Goal: Obtain resource: Download file/media

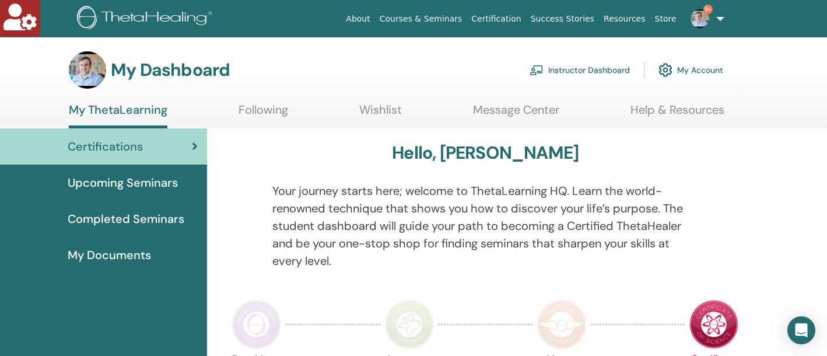
click at [598, 66] on link "Instructor Dashboard" at bounding box center [580, 70] width 100 height 26
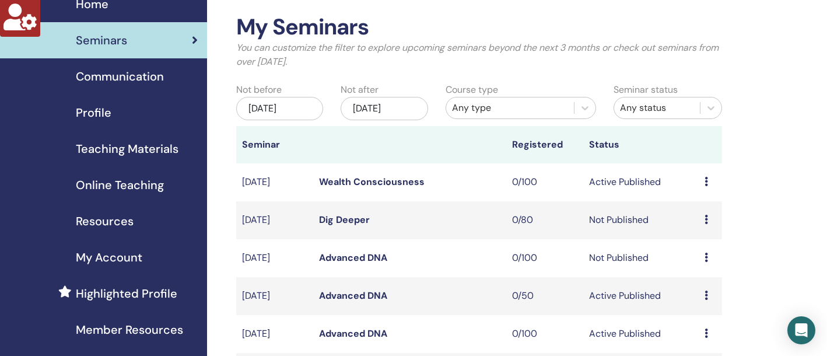
scroll to position [98, 0]
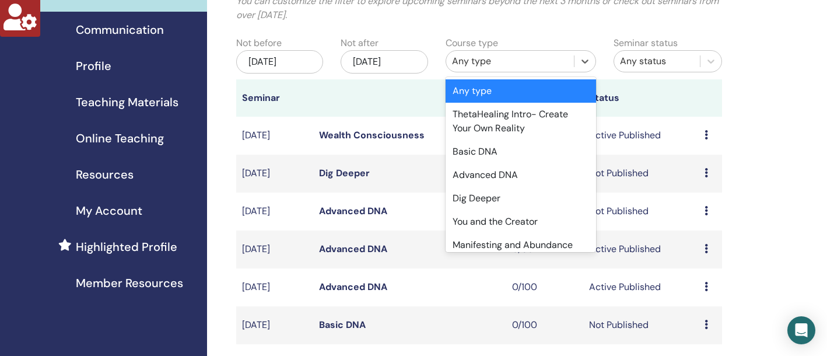
click at [517, 64] on div "Any type" at bounding box center [510, 61] width 116 height 14
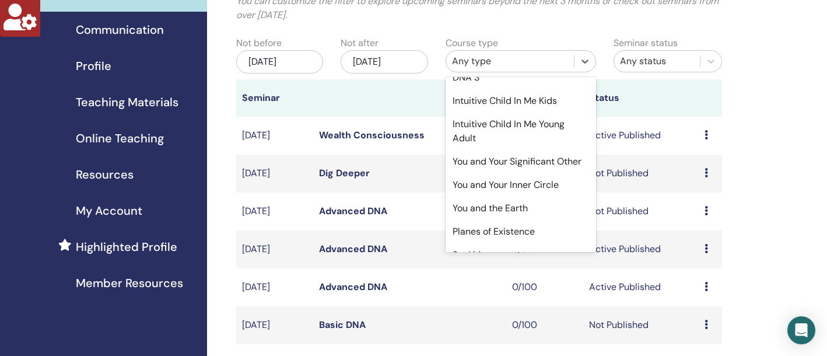
scroll to position [394, 0]
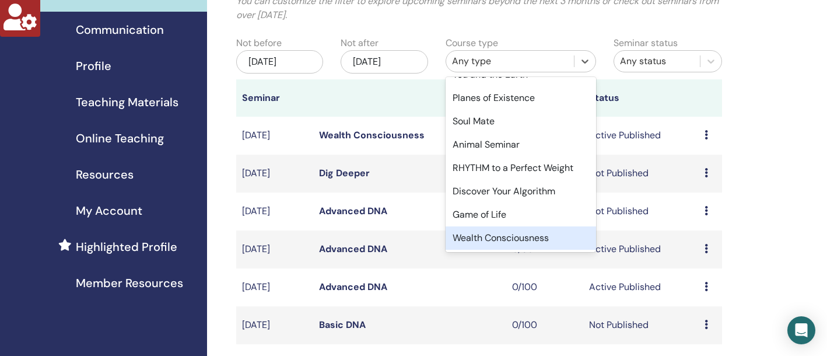
click at [489, 237] on div "Wealth Consciousness" at bounding box center [521, 237] width 150 height 23
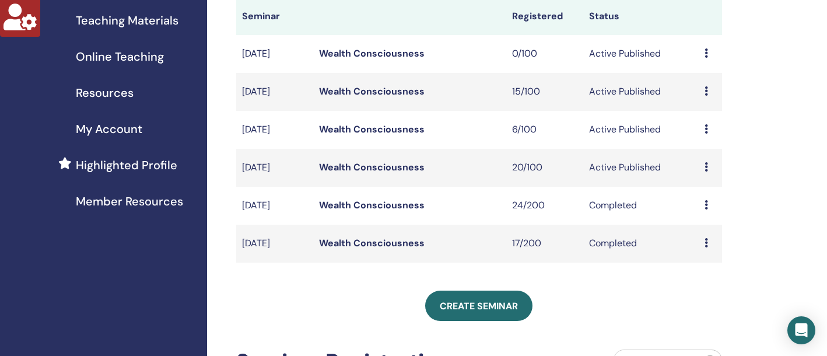
scroll to position [169, 0]
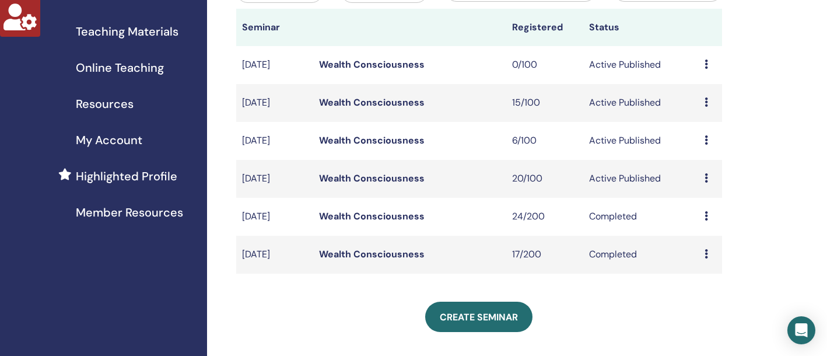
click at [385, 180] on link "Wealth Consciousness" at bounding box center [372, 178] width 106 height 12
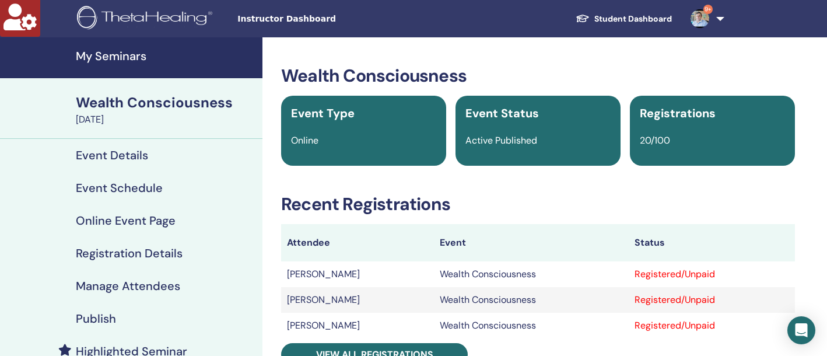
scroll to position [7, 0]
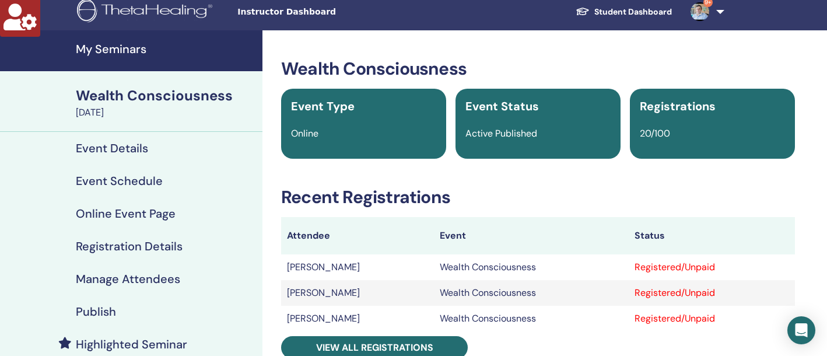
click at [147, 279] on h4 "Manage Attendees" at bounding box center [128, 279] width 104 height 14
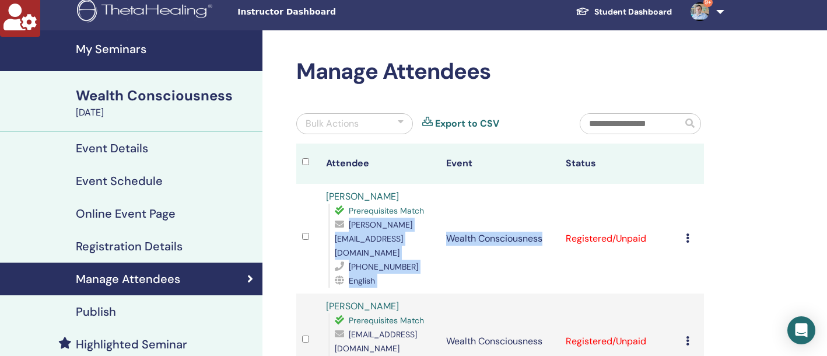
drag, startPoint x: 456, startPoint y: 242, endPoint x: 334, endPoint y: 244, distance: 121.9
click at [334, 244] on tr "[PERSON_NAME] Prerequisites Match [PERSON_NAME][EMAIL_ADDRESS][DOMAIN_NAME] [PH…" at bounding box center [500, 239] width 408 height 110
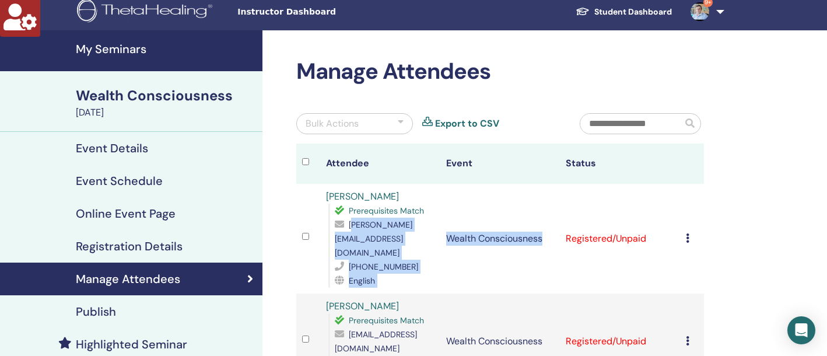
drag, startPoint x: 456, startPoint y: 241, endPoint x: 329, endPoint y: 245, distance: 126.6
click at [336, 244] on tr "Richa Parikh Prerequisites Match richa@cestahealingstudio.com +919619555230 Eng…" at bounding box center [500, 239] width 408 height 110
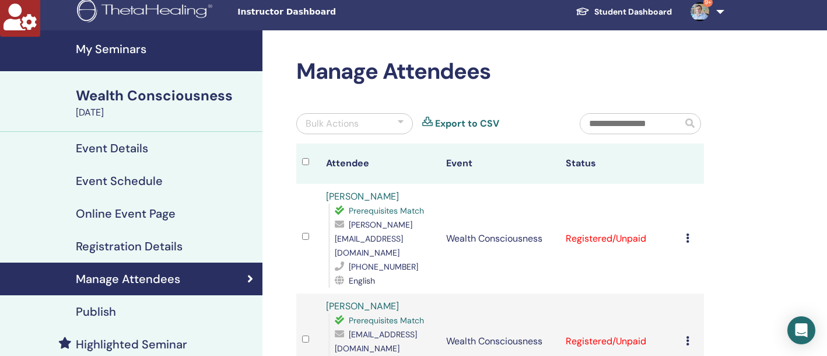
drag, startPoint x: 335, startPoint y: 240, endPoint x: 451, endPoint y: 240, distance: 116.0
click at [412, 240] on span "richa@cestahealingstudio.com" at bounding box center [374, 238] width 78 height 38
copy span "richa@cestahealingstudio.com"
click at [412, 240] on span "richa@cestahealingstudio.com" at bounding box center [374, 238] width 78 height 38
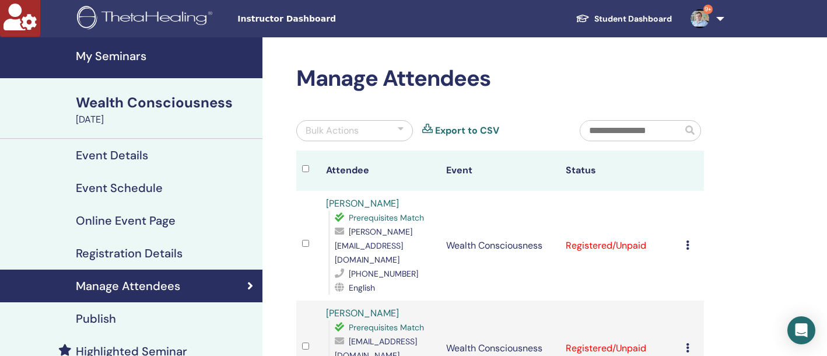
drag, startPoint x: 327, startPoint y: 202, endPoint x: 352, endPoint y: 202, distance: 24.5
drag, startPoint x: 363, startPoint y: 204, endPoint x: 324, endPoint y: 204, distance: 38.5
click at [324, 204] on td "Richa Parikh Prerequisites Match richa@cestahealingstudio.com +919619555230 Eng…" at bounding box center [380, 246] width 120 height 110
copy link "Richa Parikh"
click at [385, 202] on div "Richa Parikh Prerequisites Match richa@cestahealingstudio.com +919619555230 Eng…" at bounding box center [380, 246] width 108 height 98
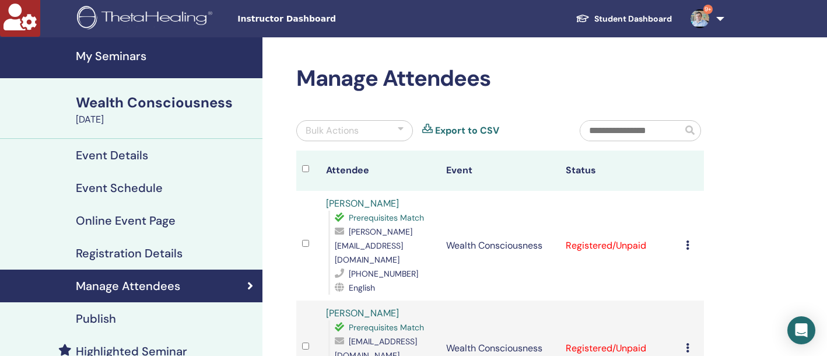
click at [717, 17] on link "9+" at bounding box center [705, 18] width 48 height 37
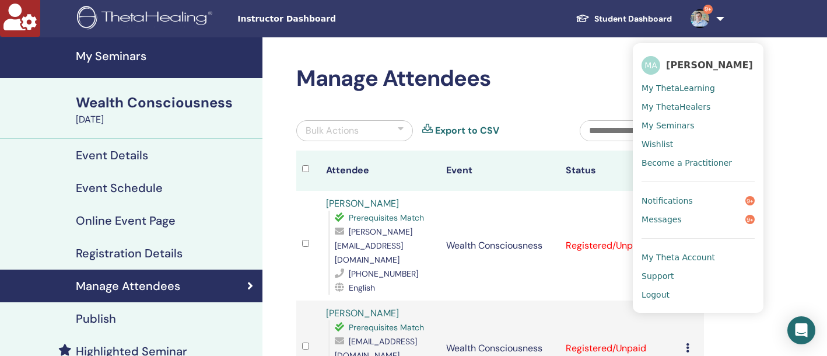
click at [486, 66] on h2 "Manage Attendees" at bounding box center [500, 78] width 408 height 27
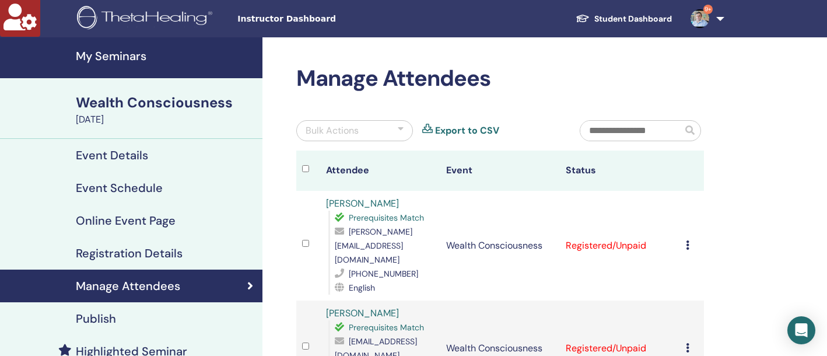
click at [271, 16] on span "Instructor Dashboard" at bounding box center [324, 19] width 175 height 12
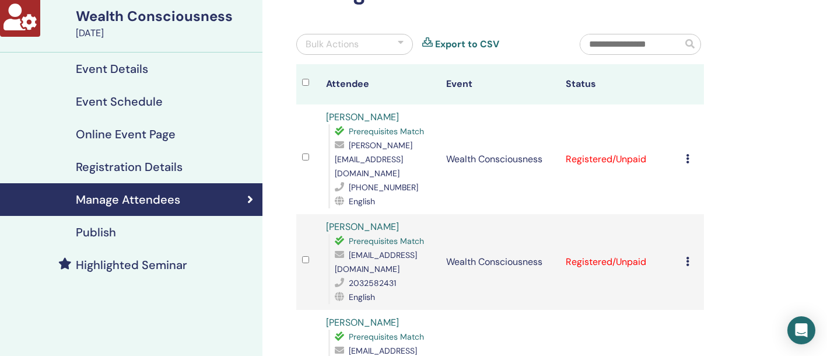
scroll to position [34, 0]
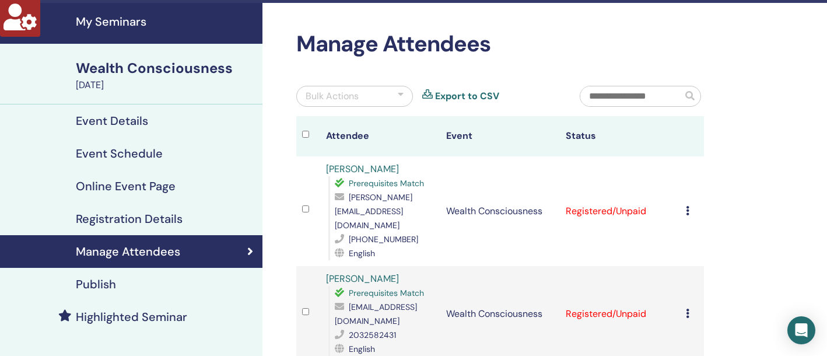
click at [136, 23] on h4 "My Seminars" at bounding box center [166, 22] width 180 height 14
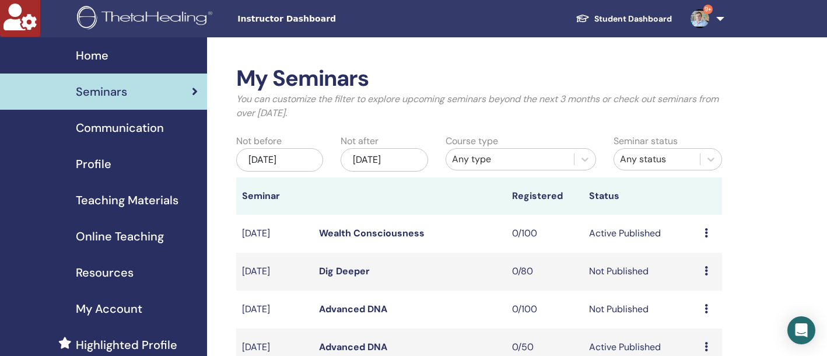
click at [129, 240] on span "Online Teaching" at bounding box center [120, 235] width 88 height 17
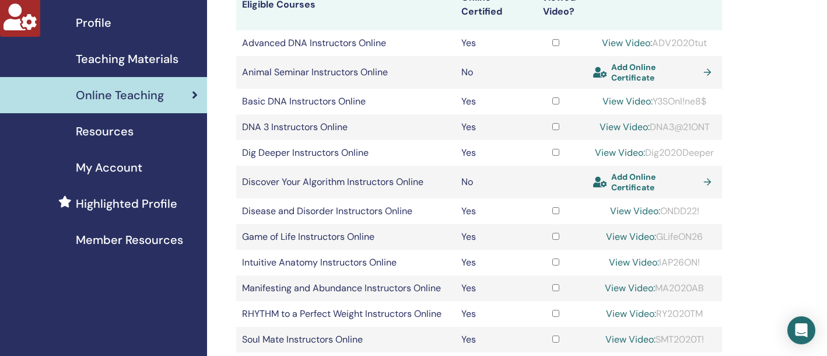
scroll to position [121, 0]
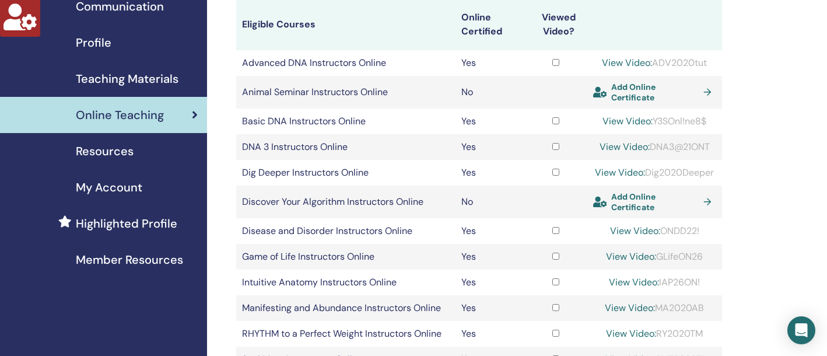
click at [136, 85] on span "Teaching Materials" at bounding box center [127, 78] width 103 height 17
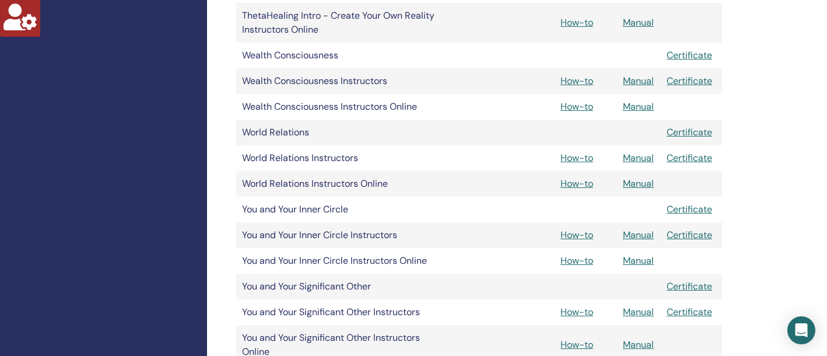
scroll to position [1505, 0]
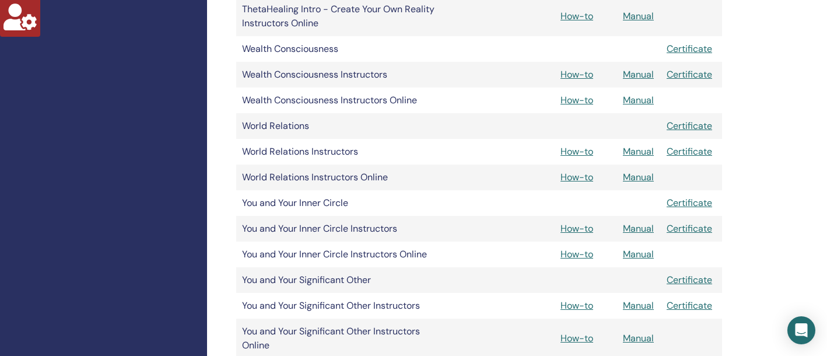
click at [643, 78] on link "Manual" at bounding box center [638, 74] width 31 height 12
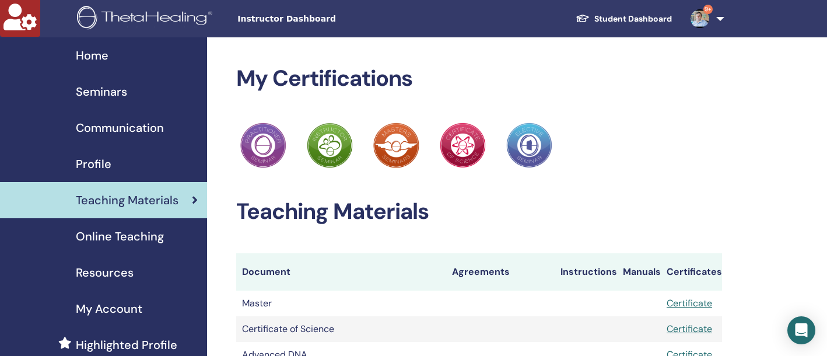
scroll to position [1505, 0]
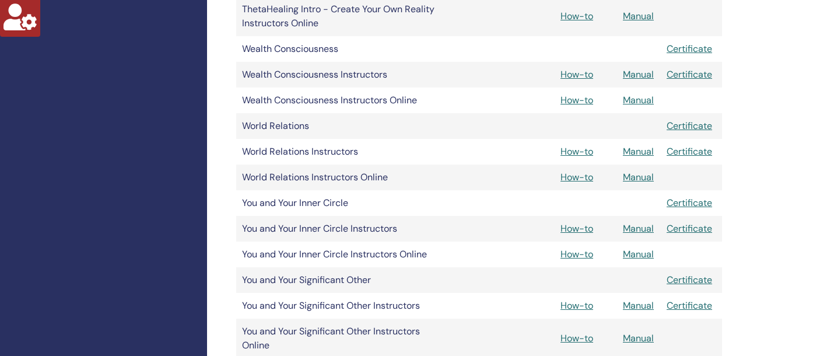
click at [647, 76] on link "Manual" at bounding box center [638, 74] width 31 height 12
